Goal: Task Accomplishment & Management: Manage account settings

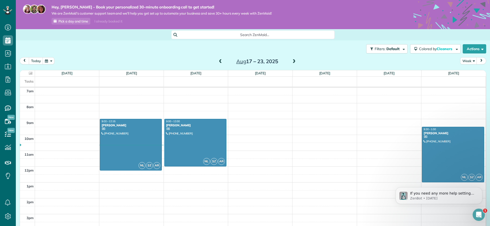
scroll to position [111, 0]
click at [6, 78] on icon at bounding box center [8, 79] width 10 height 10
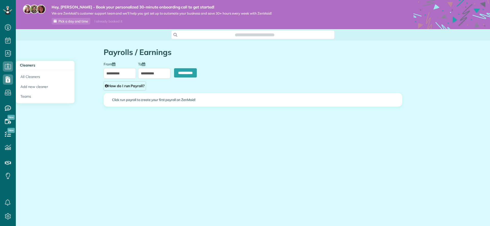
type input "**********"
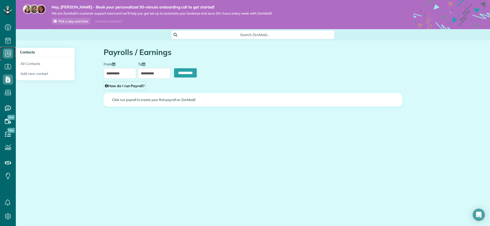
click at [8, 56] on icon at bounding box center [8, 53] width 10 height 10
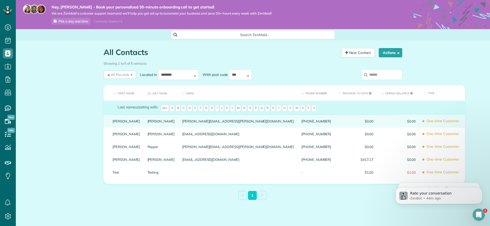
click at [381, 122] on span "$0.00" at bounding box center [398, 121] width 35 height 4
click at [115, 121] on link "Blake" at bounding box center [126, 121] width 27 height 4
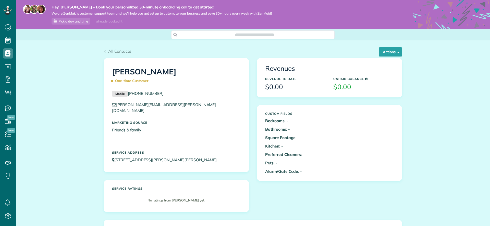
scroll to position [2, 2]
click at [385, 53] on button "Actions" at bounding box center [390, 51] width 23 height 9
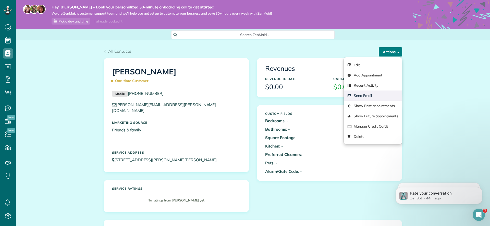
scroll to position [0, 0]
click at [380, 114] on link "Show Future appointments" at bounding box center [373, 116] width 58 height 10
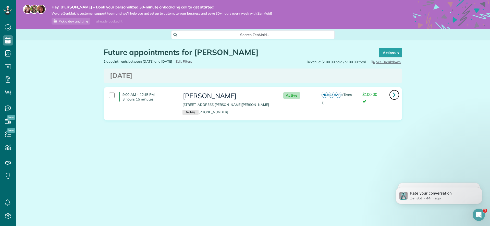
click at [393, 94] on icon at bounding box center [394, 94] width 3 height 9
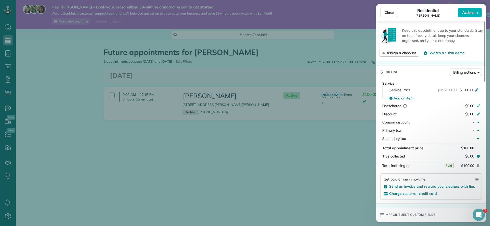
scroll to position [211, 0]
